Goal: Transaction & Acquisition: Purchase product/service

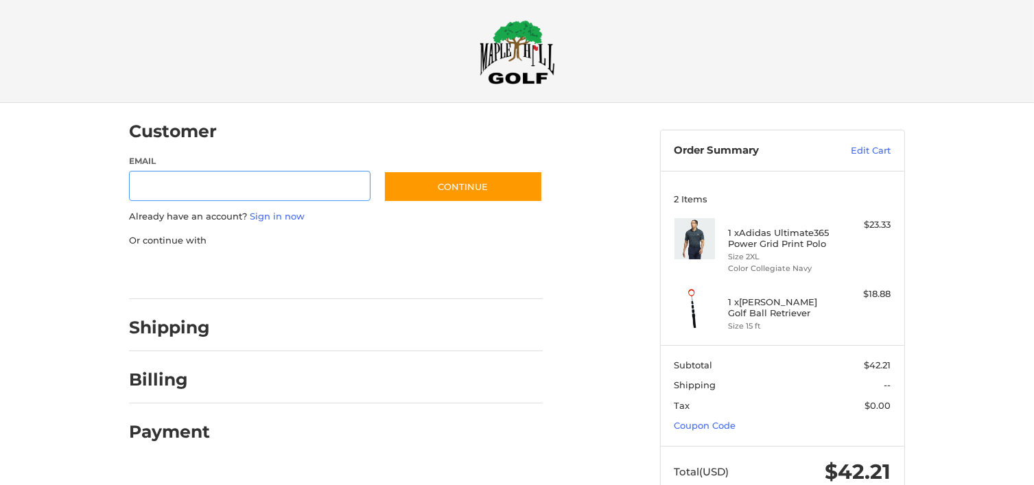
scroll to position [13, 0]
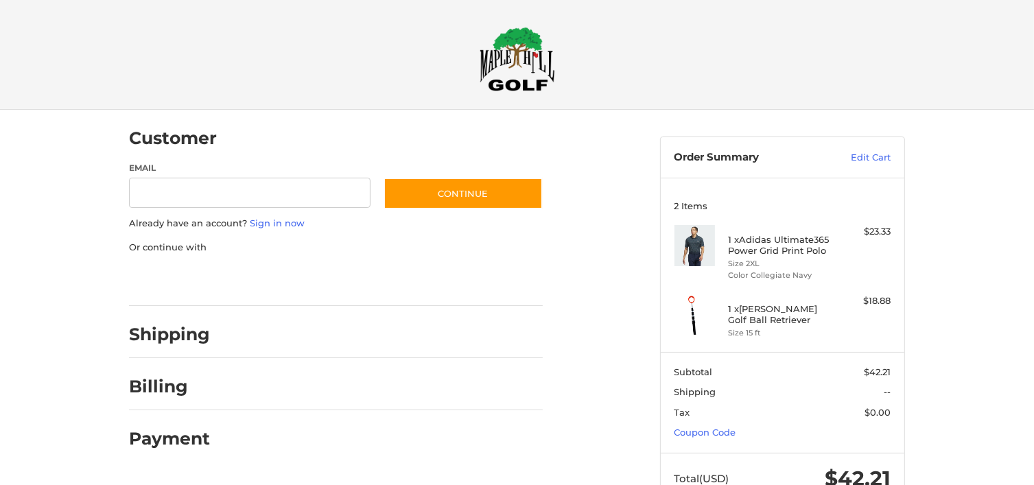
scroll to position [46, 0]
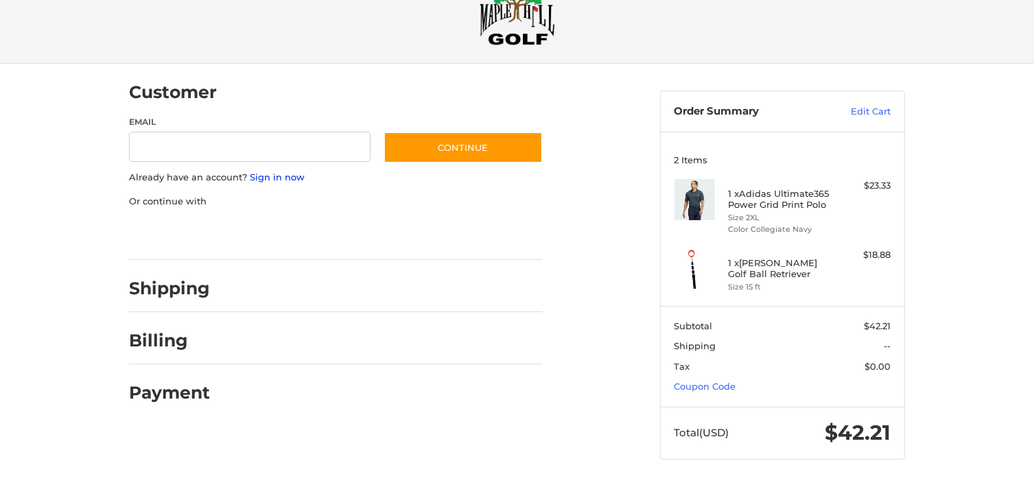
click at [287, 179] on link "Sign in now" at bounding box center [277, 177] width 55 height 11
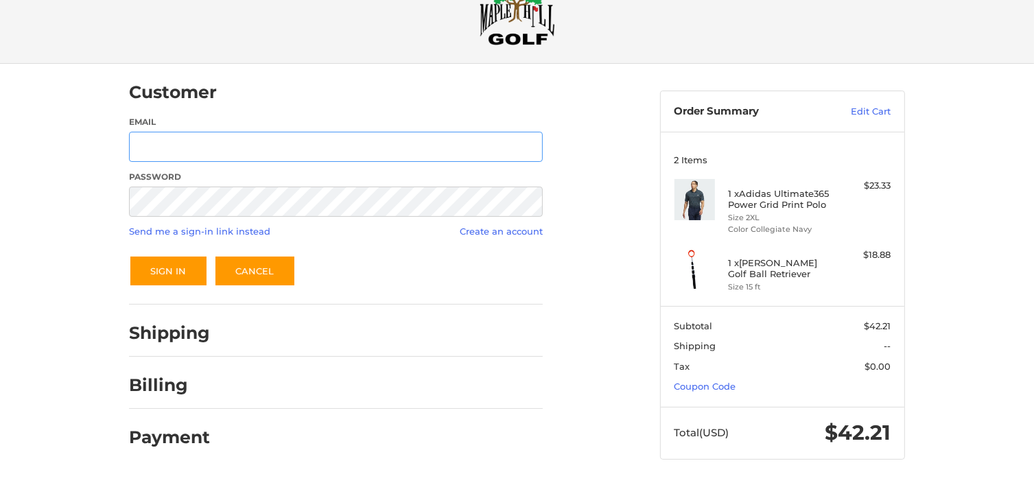
type input "**********"
click at [157, 266] on button "Sign In" at bounding box center [168, 271] width 79 height 32
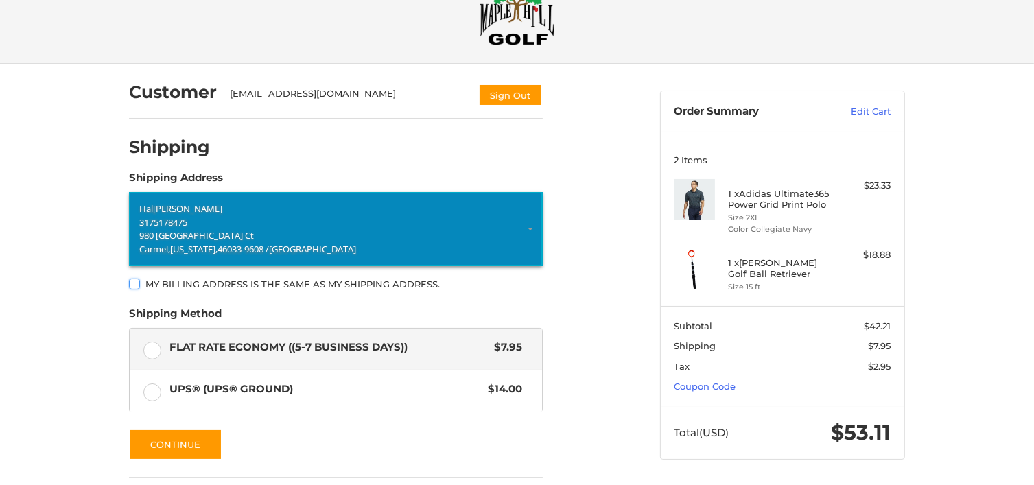
scroll to position [0, 0]
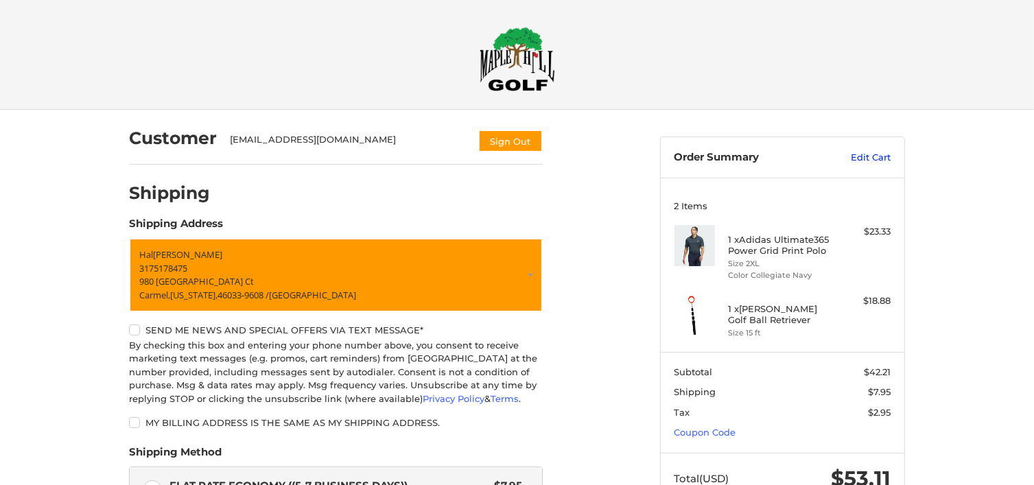
click at [860, 155] on link "Edit Cart" at bounding box center [856, 158] width 69 height 14
